Goal: Complete application form: Complete application form

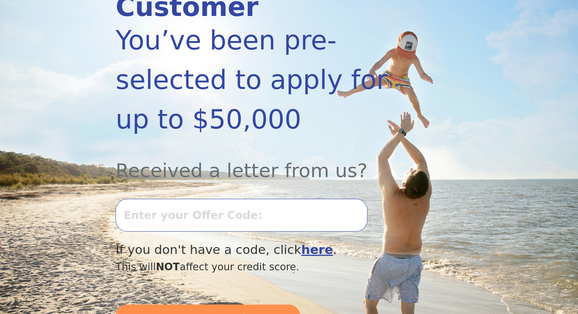
scroll to position [190, 0]
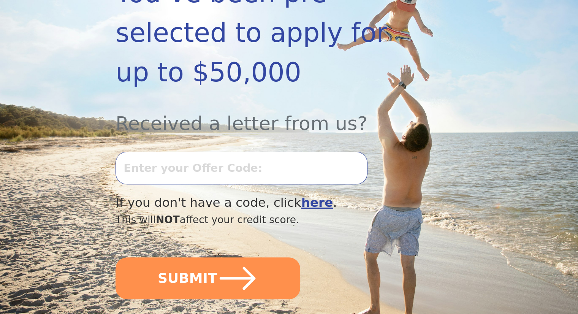
click at [156, 152] on input "text" at bounding box center [240, 168] width 251 height 33
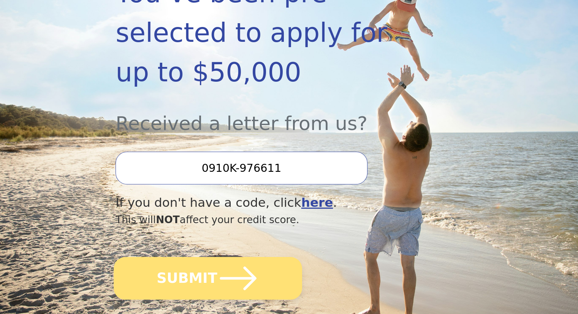
type input "0910K-976611"
click at [217, 257] on icon "submit" at bounding box center [238, 278] width 42 height 42
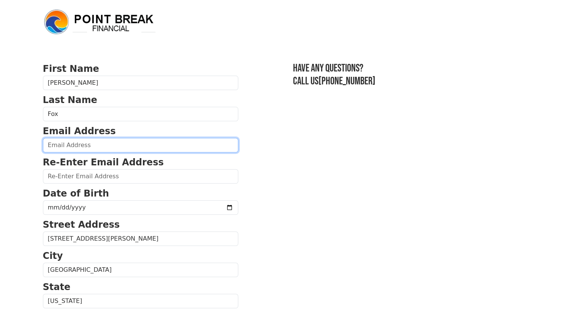
click at [95, 146] on input "email" at bounding box center [140, 145] width 195 height 14
type input "[PERSON_NAME][EMAIL_ADDRESS][DOMAIN_NAME]"
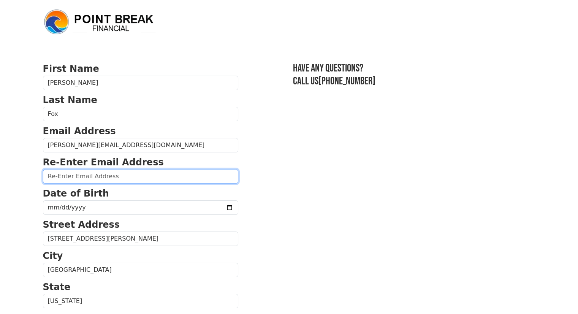
click at [90, 177] on input "email" at bounding box center [140, 176] width 195 height 14
type input "[EMAIL_ADDRESS][DOMAIN_NAME]"
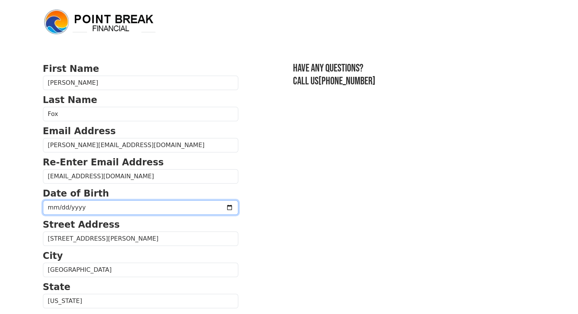
click at [95, 207] on input "date" at bounding box center [140, 207] width 195 height 14
type input "[DATE]"
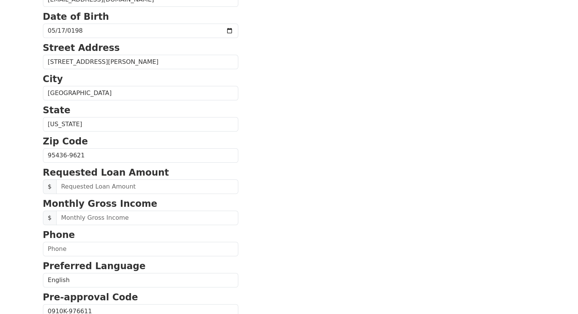
scroll to position [190, 0]
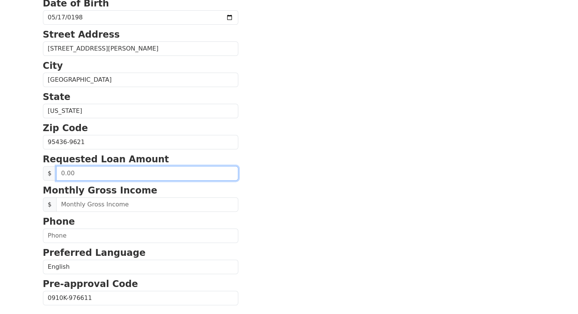
click at [132, 172] on input "text" at bounding box center [147, 173] width 182 height 14
type input "60,000.00"
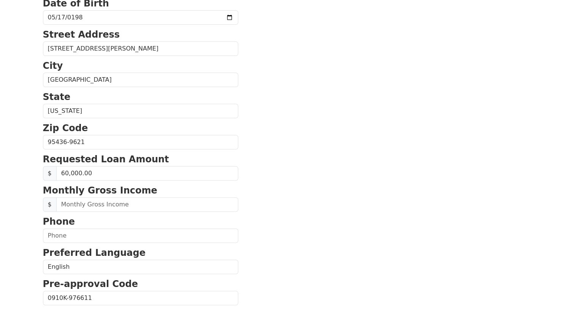
click at [267, 147] on section "First Name [PERSON_NAME] Last Name [PERSON_NAME] Email Address [PERSON_NAME][EM…" at bounding box center [289, 143] width 492 height 542
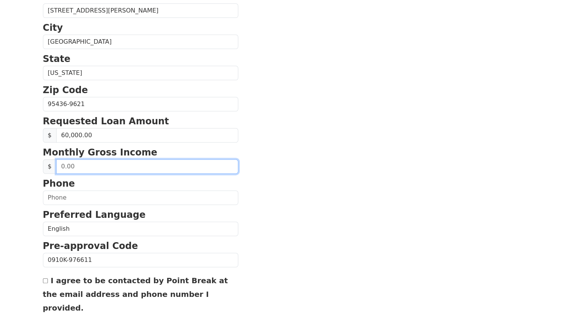
click at [96, 169] on input "text" at bounding box center [147, 166] width 182 height 14
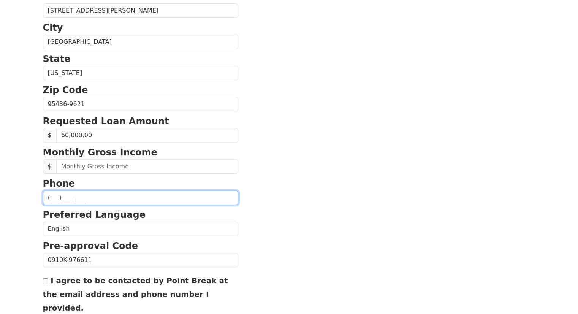
click at [81, 196] on input "text" at bounding box center [140, 197] width 195 height 14
type input "[PHONE_NUMBER]"
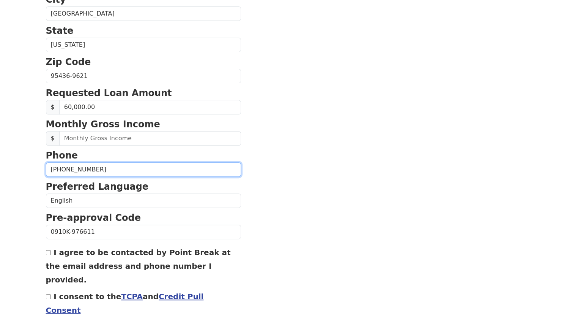
scroll to position [289, 0]
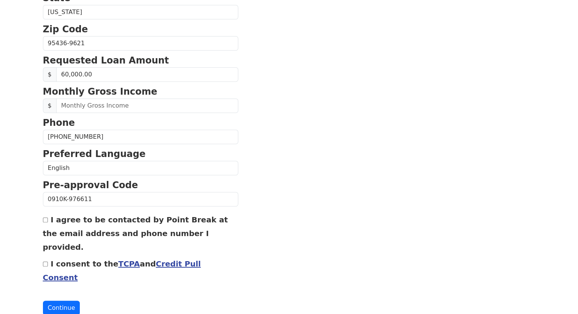
click at [44, 261] on input "I consent to the TCPA and Credit Pull Consent" at bounding box center [45, 263] width 5 height 5
checkbox input "true"
click at [185, 259] on link "Credit Pull Consent" at bounding box center [122, 270] width 158 height 23
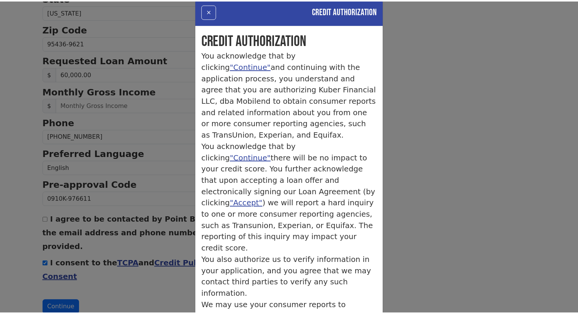
scroll to position [0, 0]
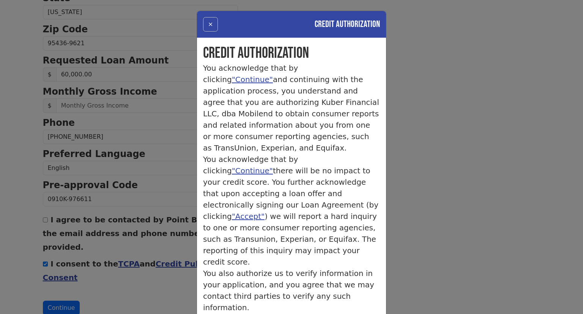
click at [211, 19] on button "×" at bounding box center [210, 24] width 15 height 14
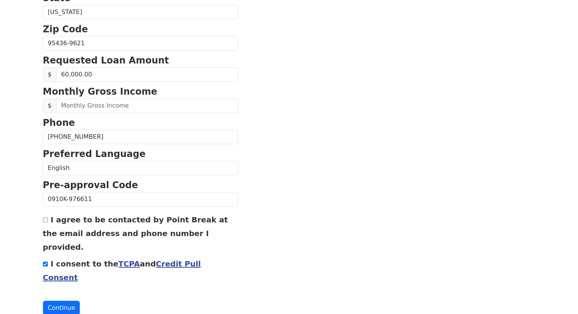
click at [46, 219] on input "I agree to be contacted by Point Break at the email address and phone number I …" at bounding box center [45, 219] width 5 height 5
checkbox input "true"
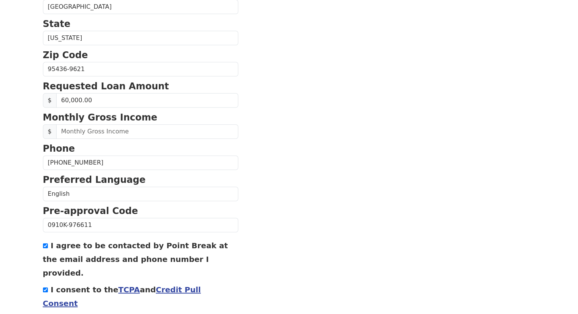
scroll to position [251, 0]
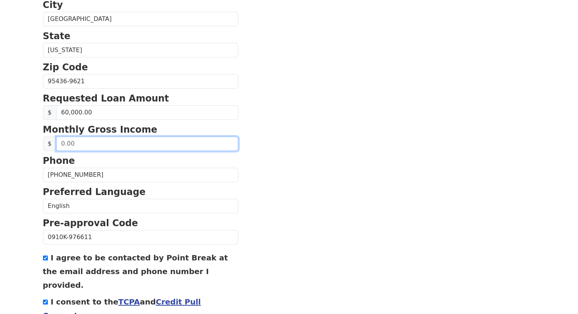
click at [82, 144] on input "text" at bounding box center [147, 143] width 182 height 14
type input "6,500.00"
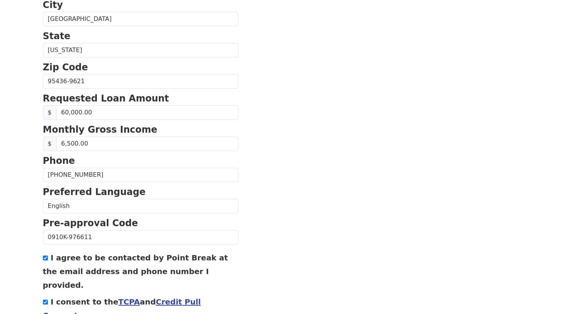
click at [267, 156] on section "First Name [PERSON_NAME] Last Name [PERSON_NAME] Email Address [PERSON_NAME][EM…" at bounding box center [289, 82] width 492 height 542
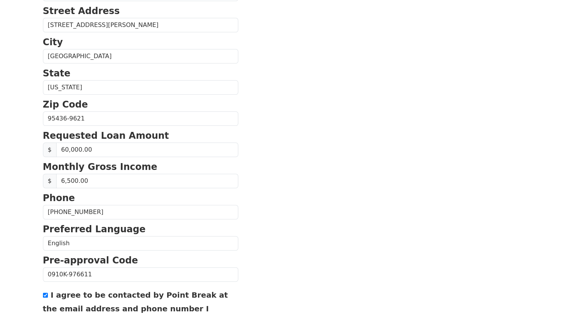
scroll to position [289, 0]
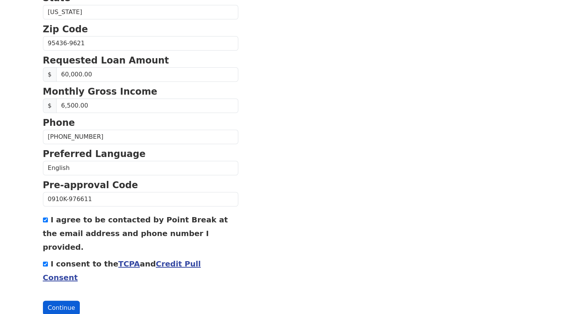
click at [60, 300] on button "Continue" at bounding box center [61, 307] width 37 height 14
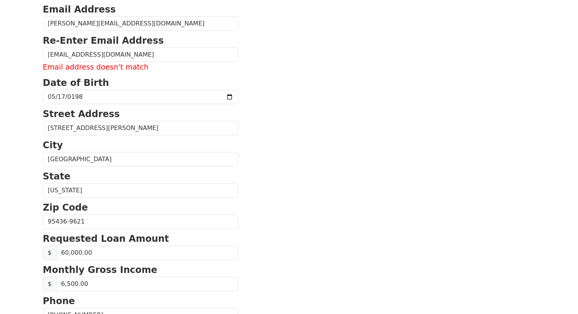
scroll to position [109, 0]
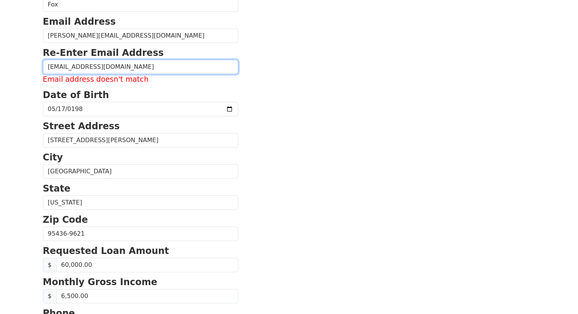
drag, startPoint x: 106, startPoint y: 65, endPoint x: 9, endPoint y: 74, distance: 97.2
click at [9, 74] on body "First Name [PERSON_NAME] Last Name [PERSON_NAME] Email Address [PERSON_NAME][EM…" at bounding box center [289, 48] width 578 height 314
click at [122, 66] on input "[EMAIL_ADDRESS][DOMAIN_NAME]" at bounding box center [140, 67] width 195 height 14
drag, startPoint x: 122, startPoint y: 66, endPoint x: 0, endPoint y: 70, distance: 122.4
click at [0, 70] on body "First Name [PERSON_NAME] Last Name [PERSON_NAME] Email Address [PERSON_NAME][EM…" at bounding box center [289, 48] width 578 height 314
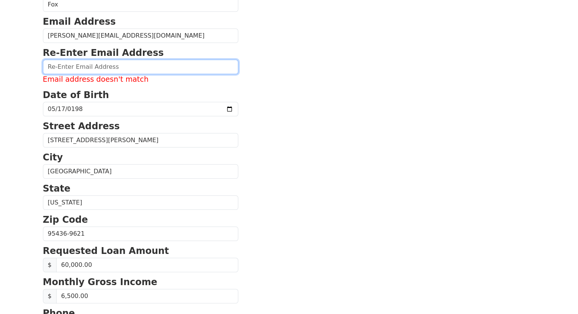
click at [49, 64] on input "email" at bounding box center [140, 67] width 195 height 14
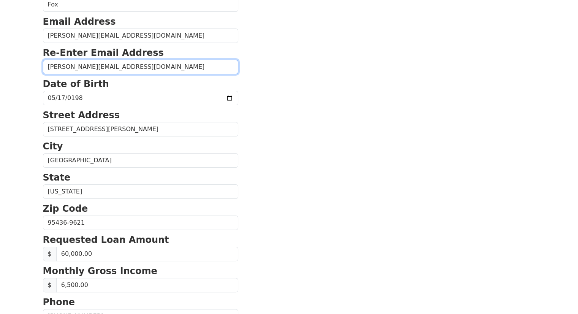
type input "[PERSON_NAME][EMAIL_ADDRESS][DOMAIN_NAME]"
click at [302, 112] on section "First Name [PERSON_NAME] Last Name [PERSON_NAME] Email Address [PERSON_NAME][EM…" at bounding box center [289, 224] width 492 height 542
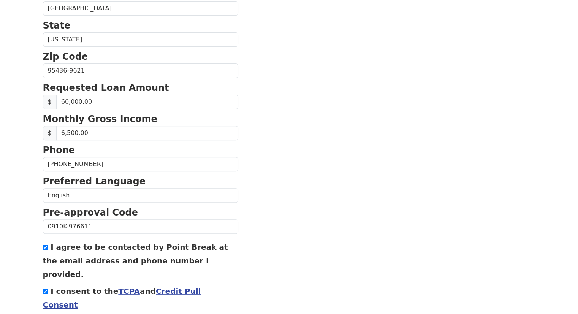
scroll to position [289, 0]
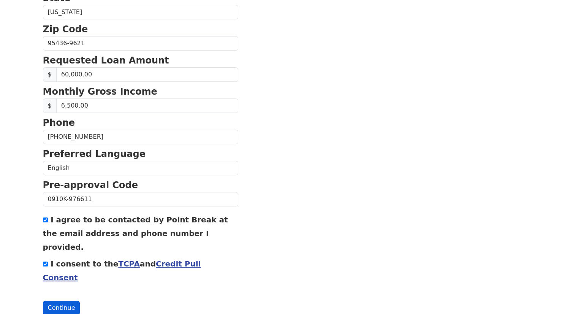
click at [65, 300] on button "Continue" at bounding box center [61, 307] width 37 height 14
